Goal: Task Accomplishment & Management: Use online tool/utility

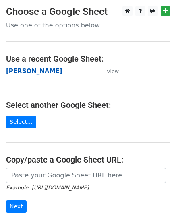
click at [16, 74] on strong "[PERSON_NAME]" at bounding box center [34, 71] width 56 height 7
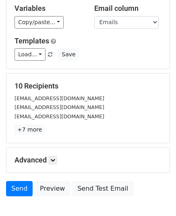
scroll to position [80, 0]
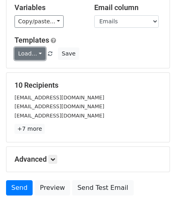
click at [39, 54] on link "Load..." at bounding box center [29, 53] width 31 height 12
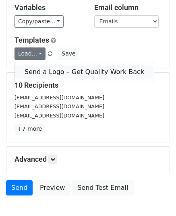
click at [48, 69] on link "Send a Logo – Get Quality Work Back" at bounding box center [84, 72] width 139 height 13
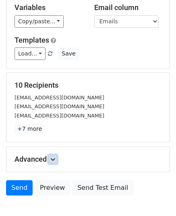
click at [57, 157] on link at bounding box center [52, 159] width 9 height 9
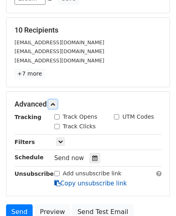
scroll to position [161, 0]
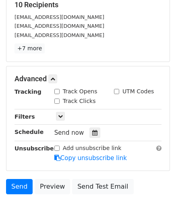
click at [57, 93] on input "Track Opens" at bounding box center [56, 91] width 5 height 5
checkbox input "true"
click at [57, 99] on input "Track Clicks" at bounding box center [56, 101] width 5 height 5
checkbox input "true"
click at [117, 90] on input "UTM Codes" at bounding box center [116, 91] width 5 height 5
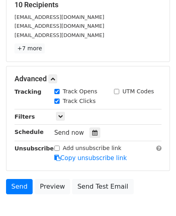
checkbox input "true"
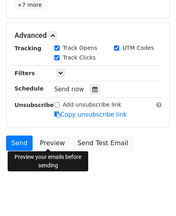
scroll to position [205, 0]
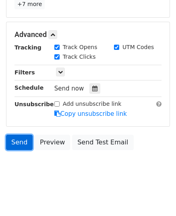
click at [15, 140] on link "Send" at bounding box center [19, 142] width 27 height 15
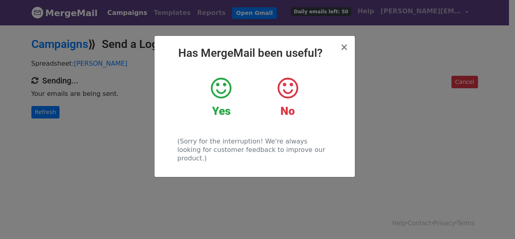
click at [101, 102] on div "× Has MergeMail been useful? Yes No (Sorry for the interruption! We're always l…" at bounding box center [257, 131] width 515 height 214
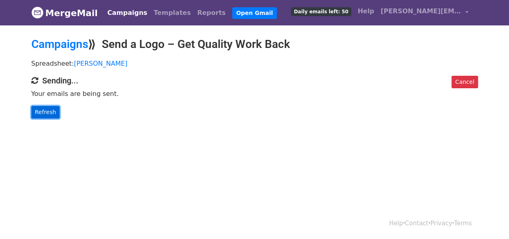
click at [43, 107] on link "Refresh" at bounding box center [45, 112] width 29 height 12
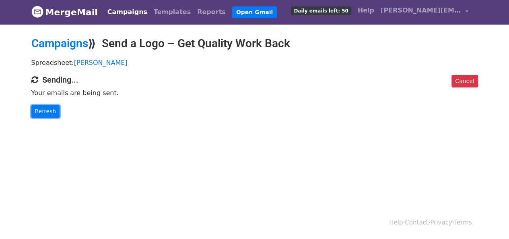
scroll to position [1, 0]
